Goal: Find specific page/section: Find specific page/section

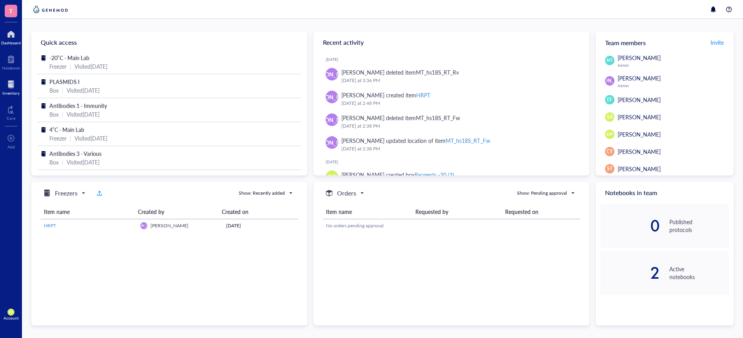
click at [12, 80] on div at bounding box center [10, 84] width 17 height 13
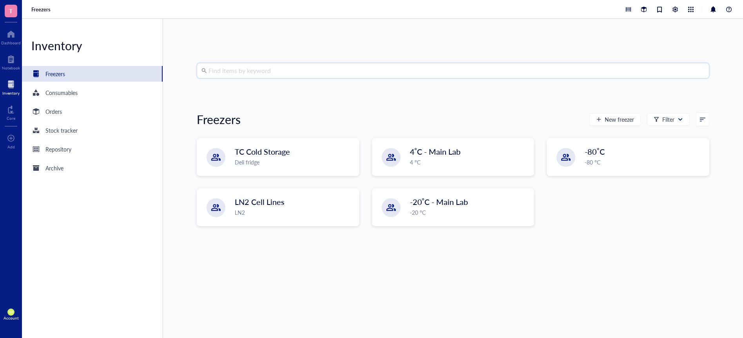
click at [224, 76] on input "search" at bounding box center [457, 70] width 496 height 15
paste input "ATP Synthase (ATP5A1"
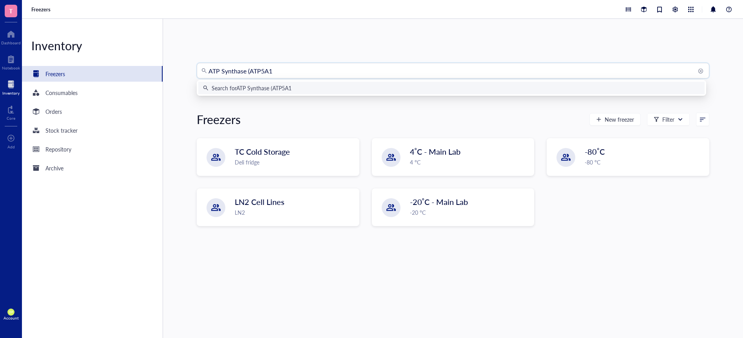
drag, startPoint x: 250, startPoint y: 71, endPoint x: 27, endPoint y: 76, distance: 222.7
click at [48, 78] on div "Inventory Freezers Consumables Orders Stock tracker Repository Archive ATP Synt…" at bounding box center [382, 178] width 721 height 319
type input "ATP5A1"
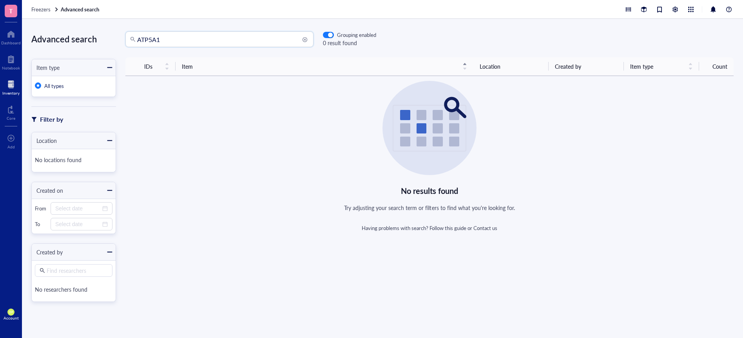
click at [192, 41] on input "ATP5A1" at bounding box center [223, 39] width 172 height 15
type input "ATP5A"
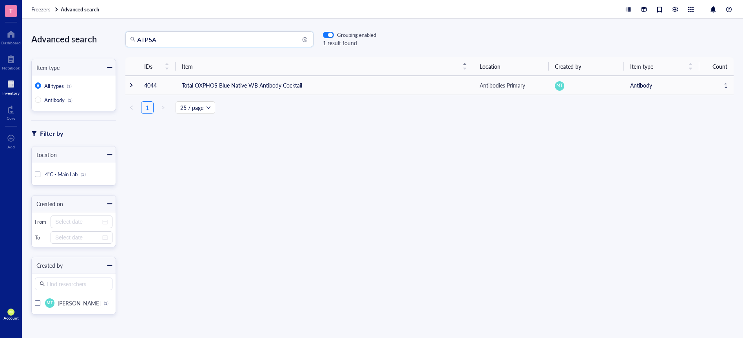
drag, startPoint x: 192, startPoint y: 35, endPoint x: 84, endPoint y: 47, distance: 108.5
click at [84, 47] on div "Advanced search Item type All types (1) Antibody (1) Filter by Location 4˚C - M…" at bounding box center [382, 178] width 721 height 319
type input "VDAC"
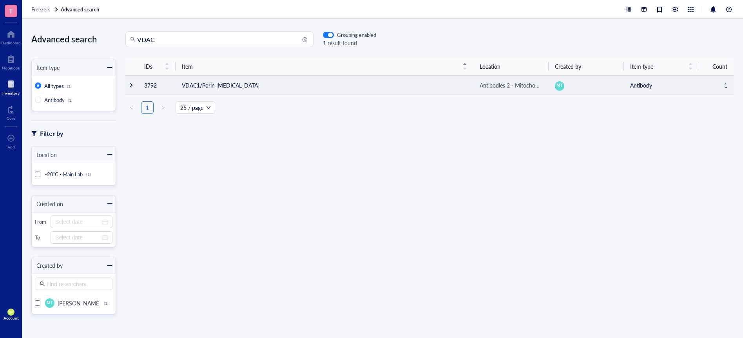
click at [226, 84] on td "VDAC1/Porin [MEDICAL_DATA]" at bounding box center [325, 85] width 298 height 19
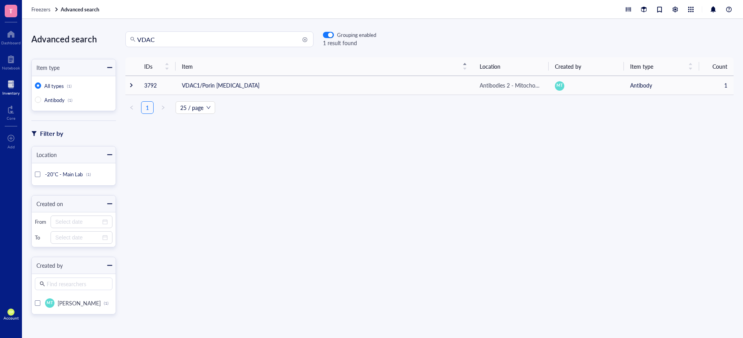
click at [155, 38] on input "VDAC" at bounding box center [223, 39] width 172 height 15
type input "ND5"
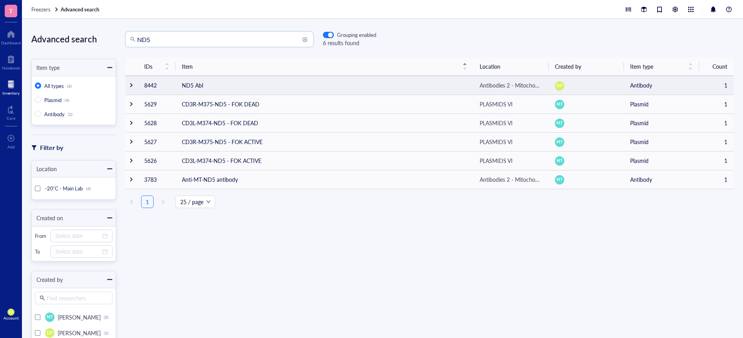
click at [207, 92] on td "ND5 AbI" at bounding box center [325, 85] width 298 height 19
